Goal: Information Seeking & Learning: Learn about a topic

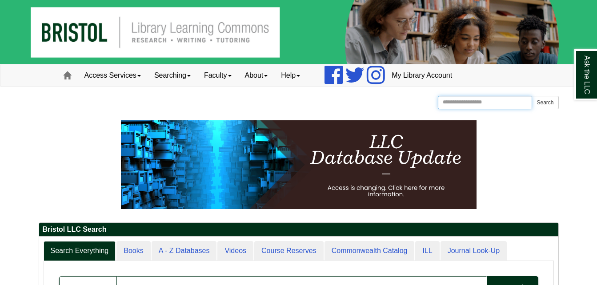
click at [461, 105] on input "Search the Website" at bounding box center [485, 102] width 95 height 13
type input "***"
click at [532, 96] on button "Search" at bounding box center [545, 102] width 27 height 13
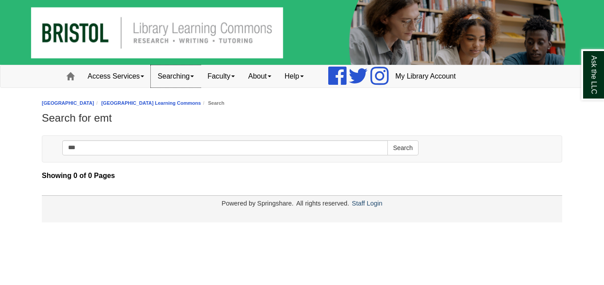
click at [185, 75] on link "Searching" at bounding box center [176, 76] width 50 height 22
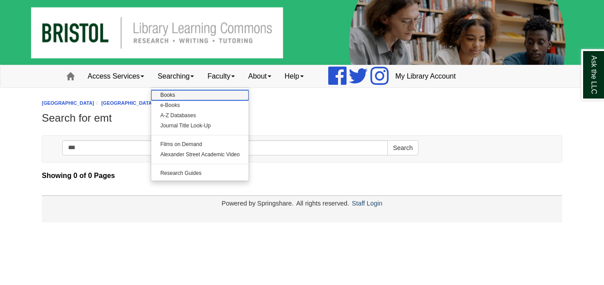
click at [184, 95] on link "Books" at bounding box center [199, 95] width 97 height 10
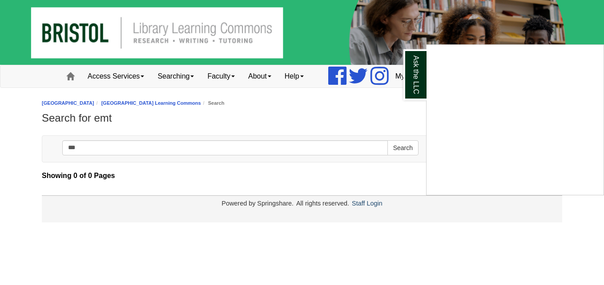
click at [75, 77] on div "Ask the LLC" at bounding box center [302, 142] width 604 height 285
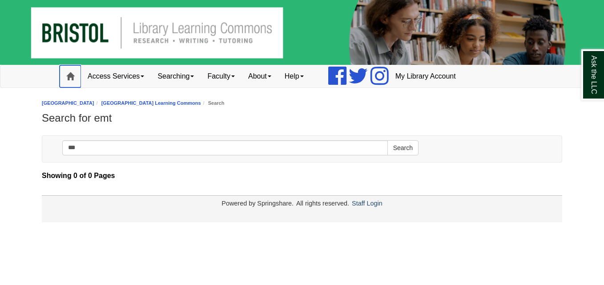
click at [75, 77] on link "Home" at bounding box center [70, 76] width 21 height 22
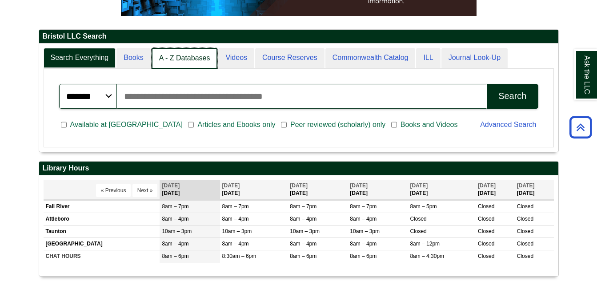
scroll to position [4, 4]
click at [176, 58] on link "A - Z Databases" at bounding box center [185, 58] width 66 height 21
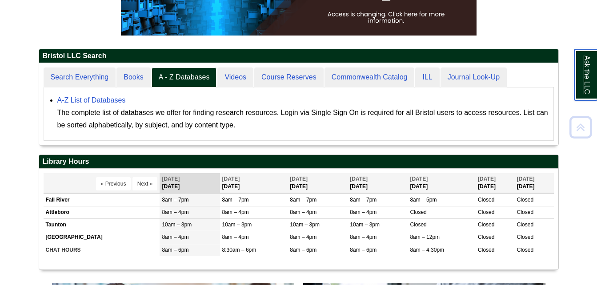
scroll to position [174, 0]
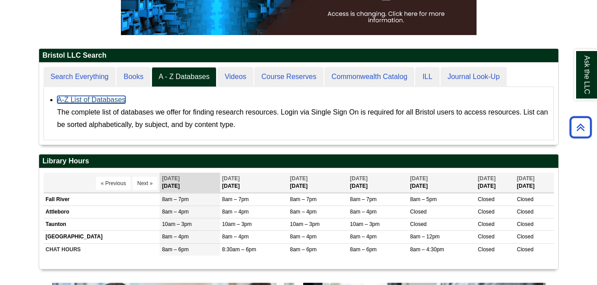
click at [101, 99] on link "A-Z List of Databases" at bounding box center [91, 100] width 68 height 8
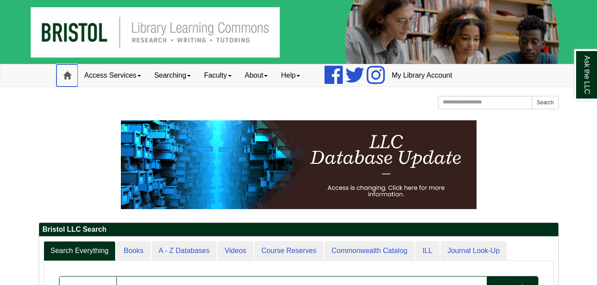
click at [67, 77] on span at bounding box center [67, 76] width 8 height 8
click at [104, 75] on link "Access Services" at bounding box center [113, 75] width 70 height 22
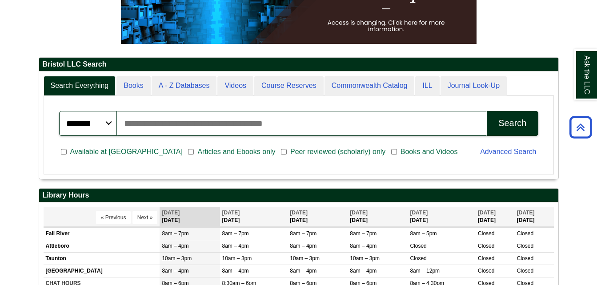
scroll to position [107, 519]
click at [172, 129] on input "Search articles, books, journals & more" at bounding box center [302, 123] width 370 height 25
type input "*********"
click at [487, 111] on button "Search" at bounding box center [512, 123] width 51 height 25
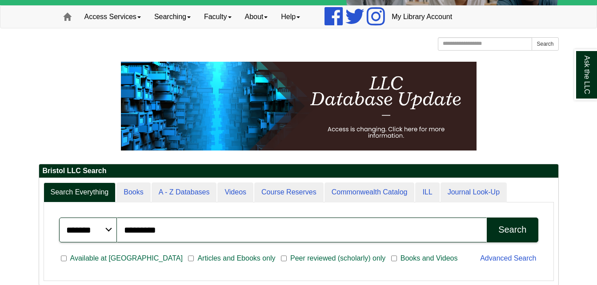
click at [505, 226] on div "Search" at bounding box center [512, 230] width 28 height 10
